Goal: Task Accomplishment & Management: Manage account settings

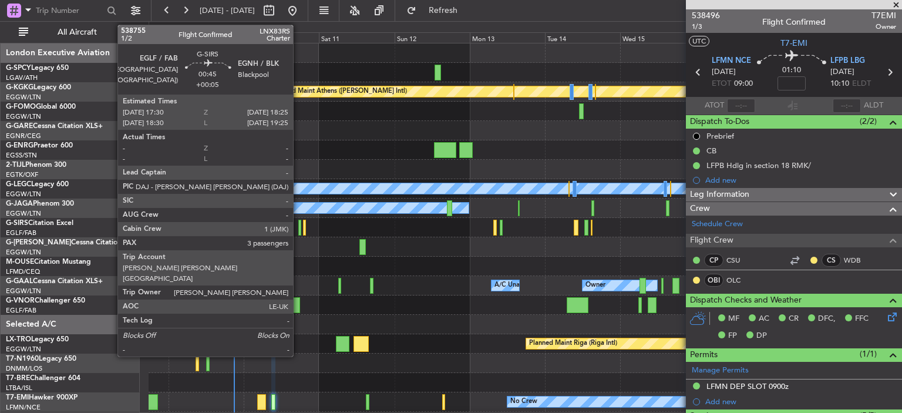
click at [298, 227] on div at bounding box center [299, 228] width 3 height 16
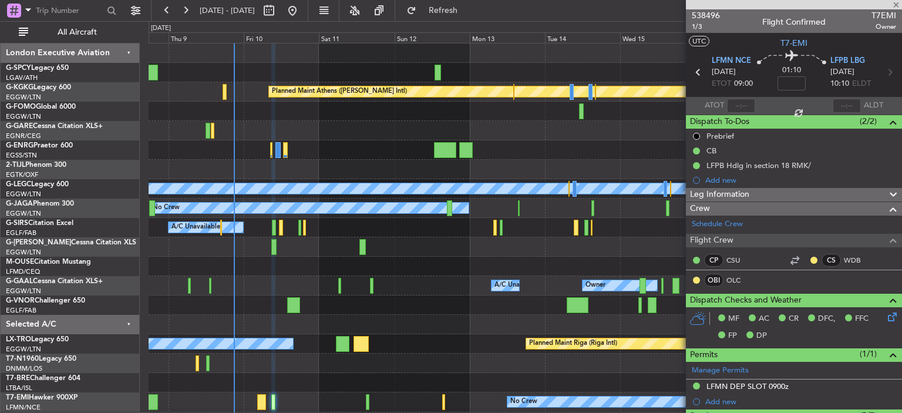
type input "+00:05"
type input "3"
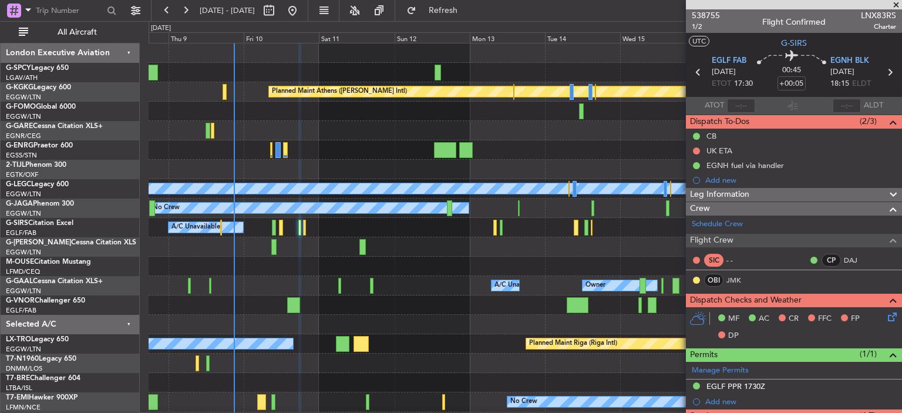
click at [886, 320] on icon at bounding box center [890, 314] width 9 height 9
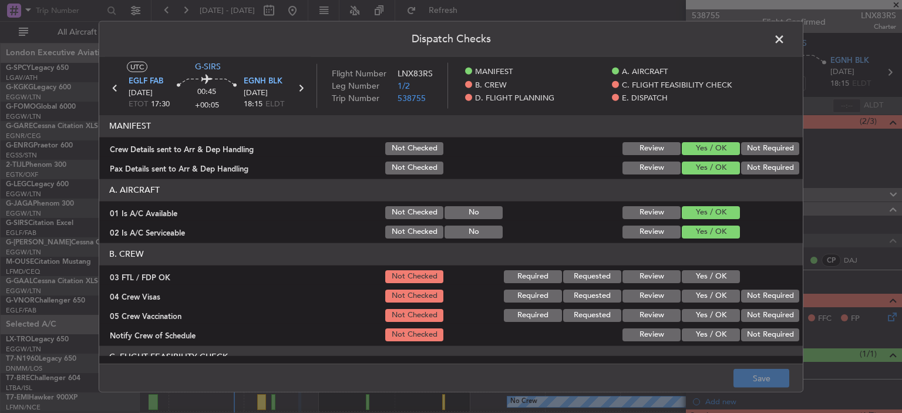
click at [726, 277] on button "Yes / OK" at bounding box center [711, 276] width 58 height 13
click at [758, 302] on div "Not Required" at bounding box center [769, 295] width 59 height 16
click at [764, 298] on button "Not Required" at bounding box center [770, 295] width 58 height 13
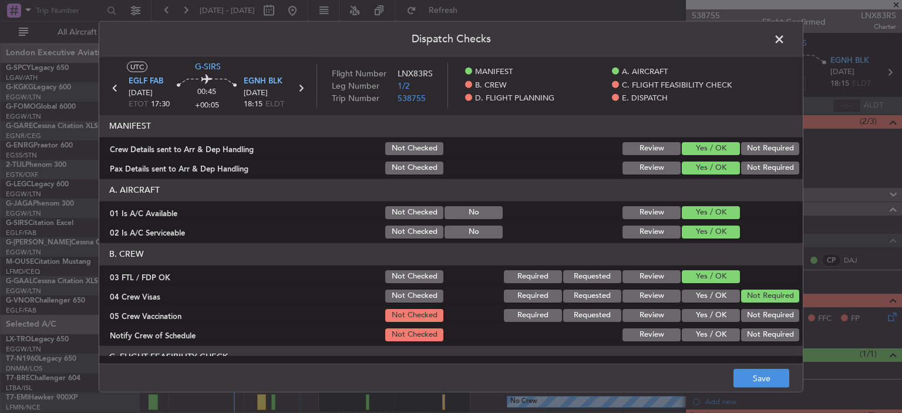
click at [771, 317] on button "Not Required" at bounding box center [770, 314] width 58 height 13
click at [693, 331] on button "Yes / OK" at bounding box center [711, 334] width 58 height 13
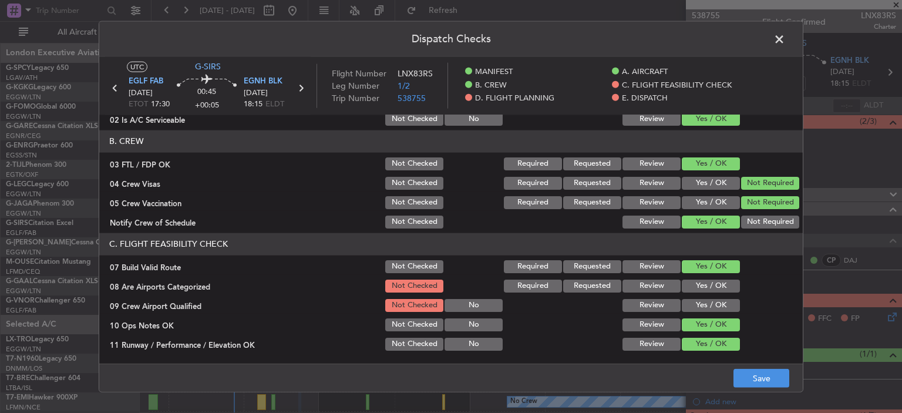
scroll to position [113, 0]
click at [710, 283] on button "Yes / OK" at bounding box center [711, 285] width 58 height 13
click at [721, 306] on button "Yes / OK" at bounding box center [711, 304] width 58 height 13
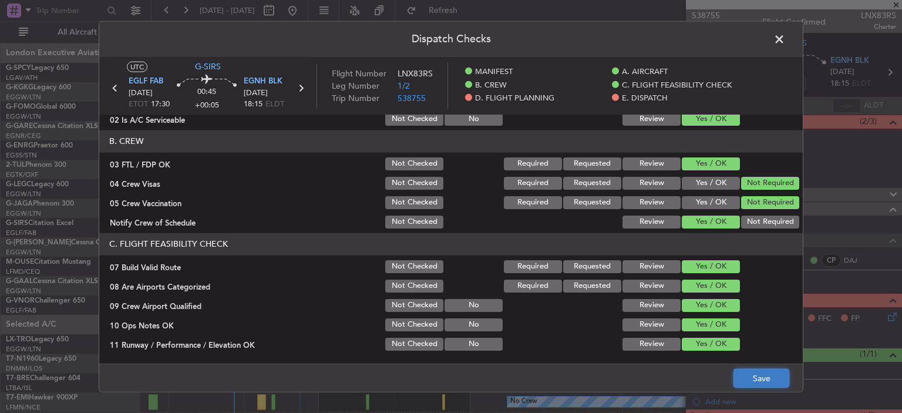
click at [769, 381] on button "Save" at bounding box center [762, 378] width 56 height 19
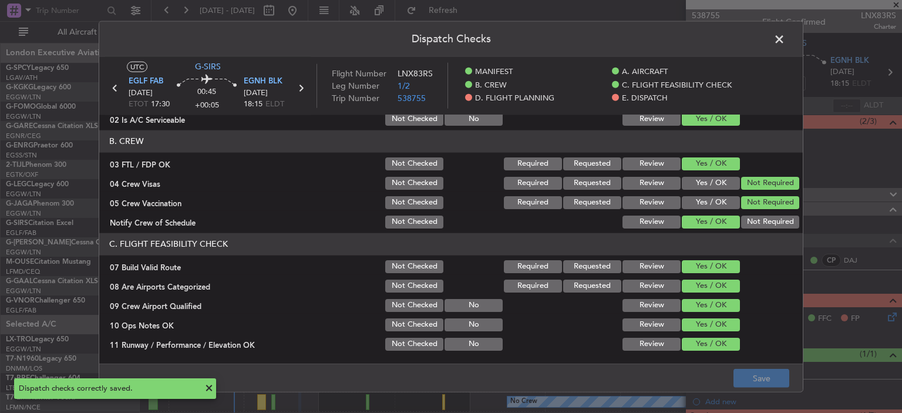
click at [786, 37] on span at bounding box center [786, 42] width 0 height 24
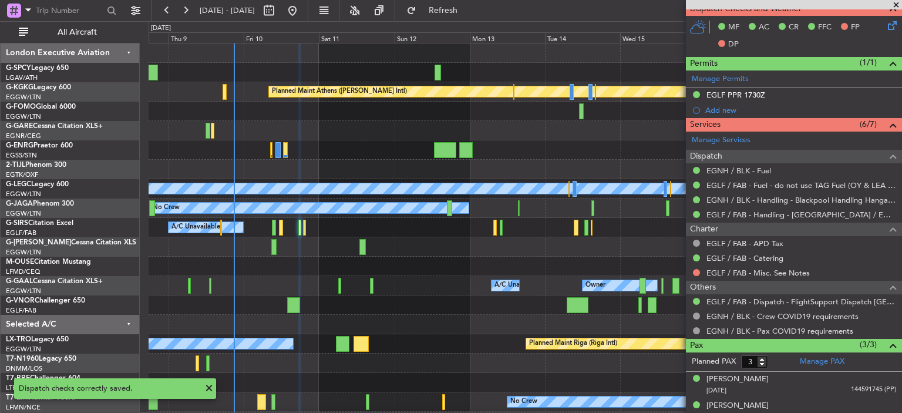
scroll to position [327, 0]
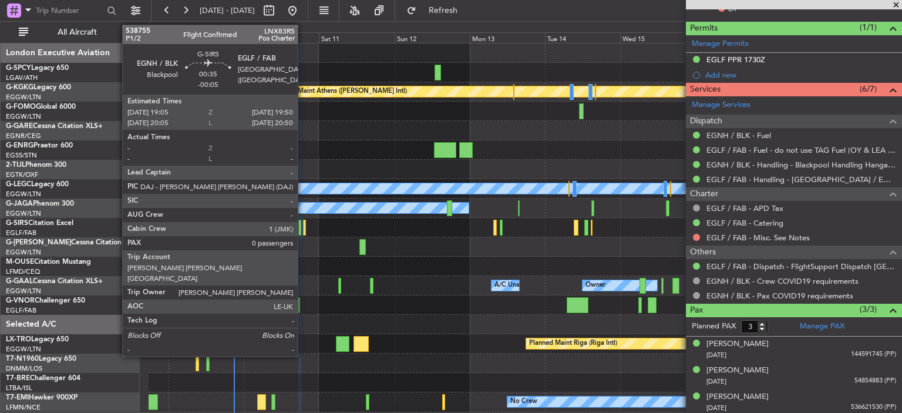
click at [303, 229] on div at bounding box center [304, 228] width 3 height 16
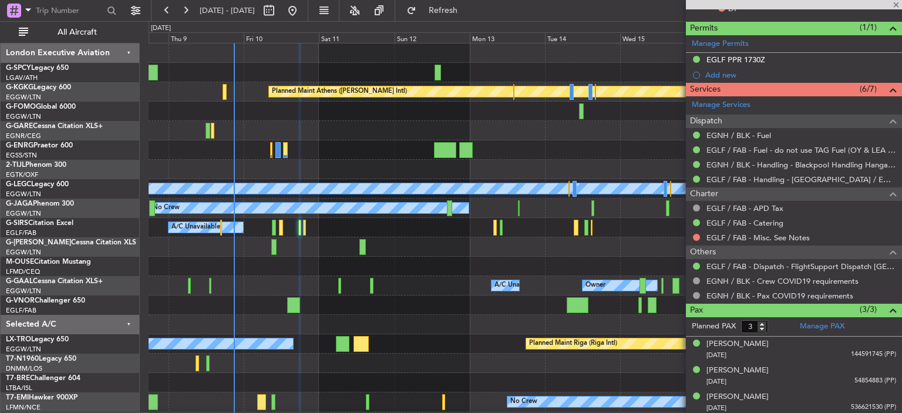
type input "-00:05"
type input "0"
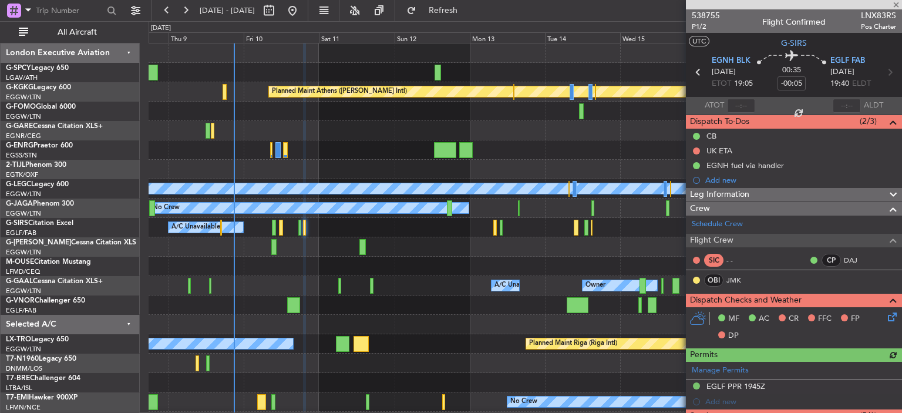
scroll to position [219, 0]
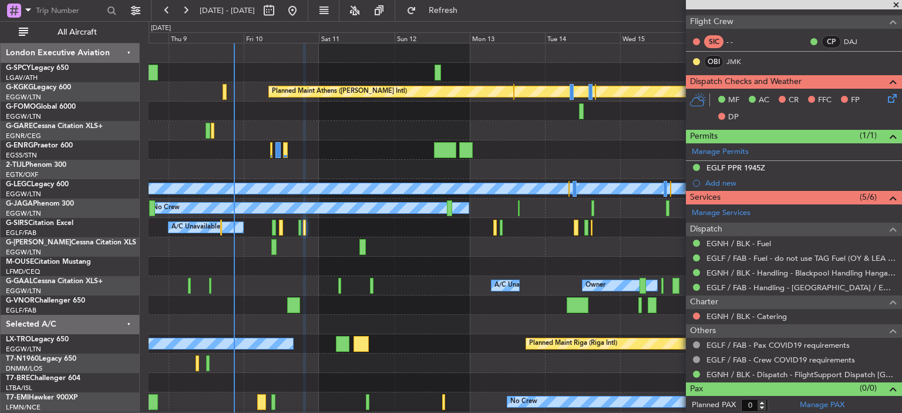
click at [886, 98] on icon at bounding box center [890, 96] width 9 height 9
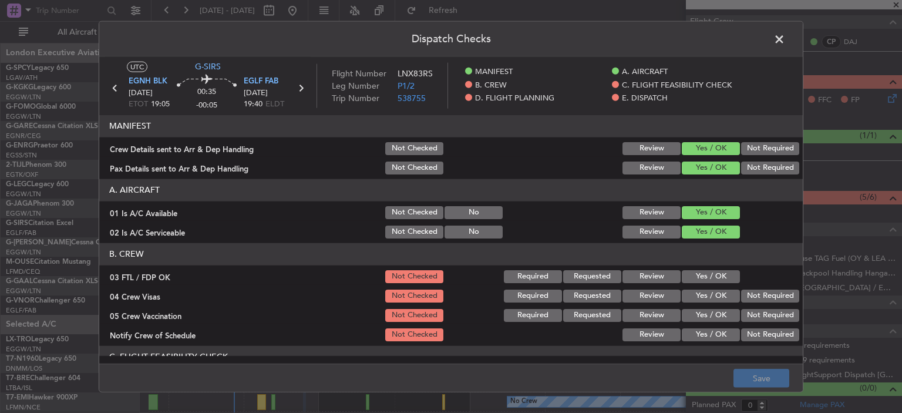
click at [702, 273] on button "Yes / OK" at bounding box center [711, 276] width 58 height 13
click at [759, 297] on button "Not Required" at bounding box center [770, 295] width 58 height 13
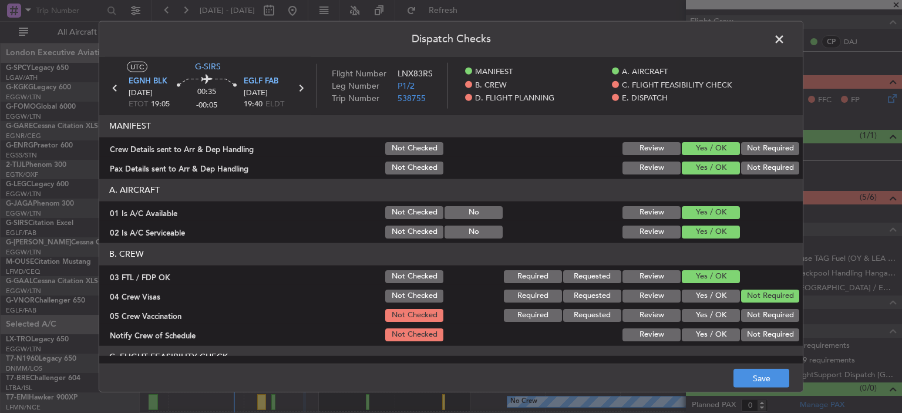
click at [773, 312] on button "Not Required" at bounding box center [770, 314] width 58 height 13
click at [698, 331] on button "Yes / OK" at bounding box center [711, 334] width 58 height 13
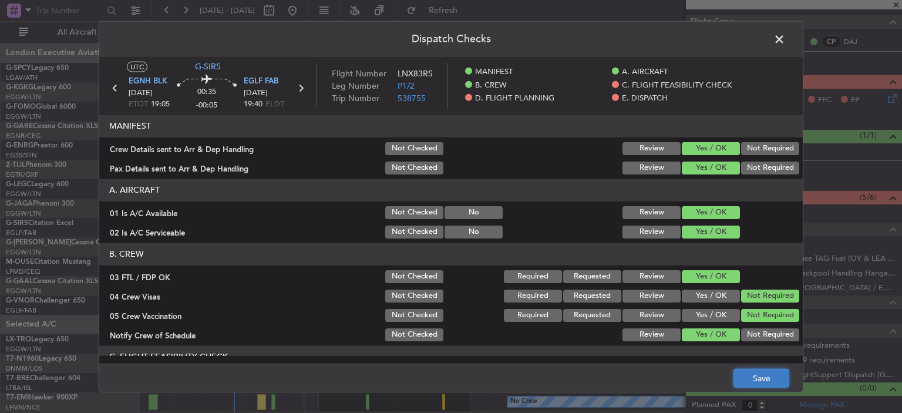
click at [753, 380] on button "Save" at bounding box center [762, 378] width 56 height 19
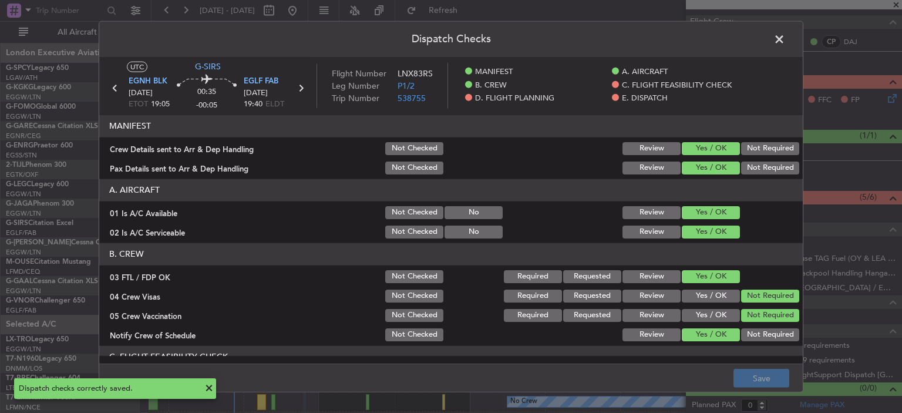
click at [786, 37] on span at bounding box center [786, 42] width 0 height 24
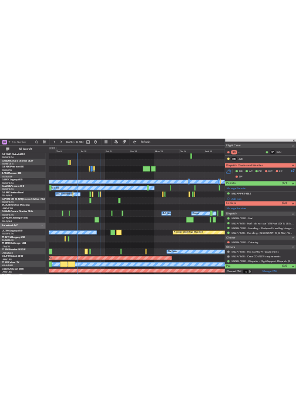
scroll to position [58, 0]
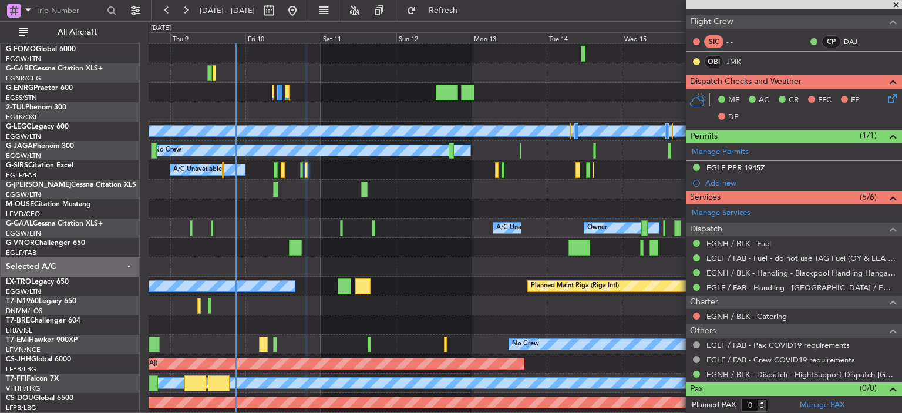
click at [296, 291] on div "A/C Unavailable Planned Maint [GEOGRAPHIC_DATA] (Riga Intl)" at bounding box center [525, 286] width 753 height 19
click at [776, 268] on link "EGNH / BLK - Handling - Blackpool Handling Hangar 3 EGNH / BLK" at bounding box center [802, 273] width 190 height 10
